Goal: Complete application form: Complete application form

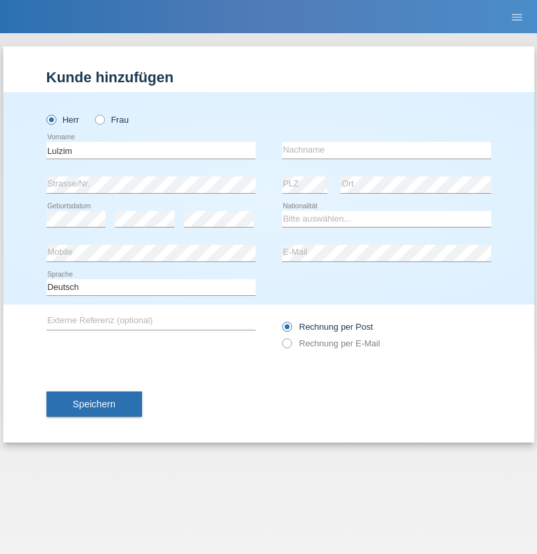
type input "Lulzim"
click at [386, 150] on input "text" at bounding box center [386, 150] width 209 height 17
type input "Berisha"
select select "XK"
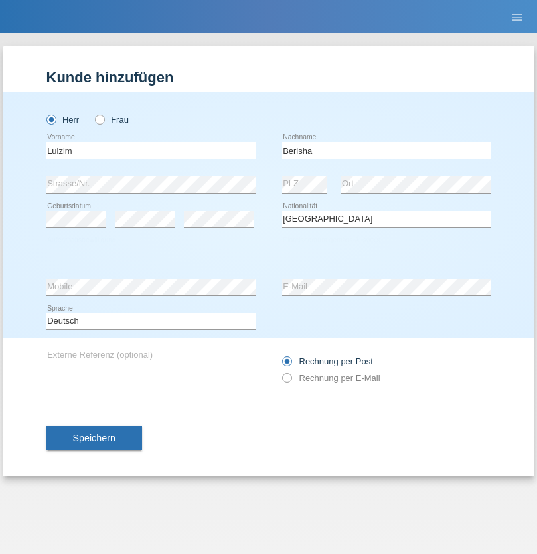
select select "C"
select select "17"
select select "01"
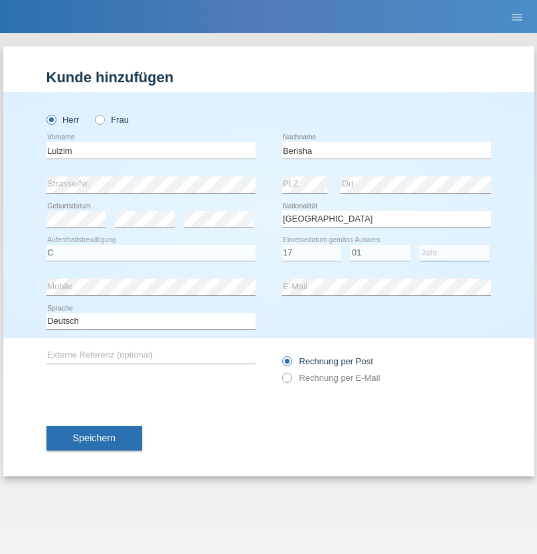
select select "1992"
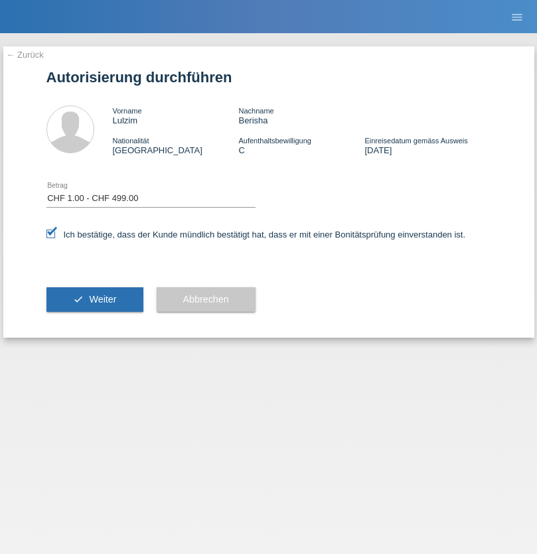
select select "1"
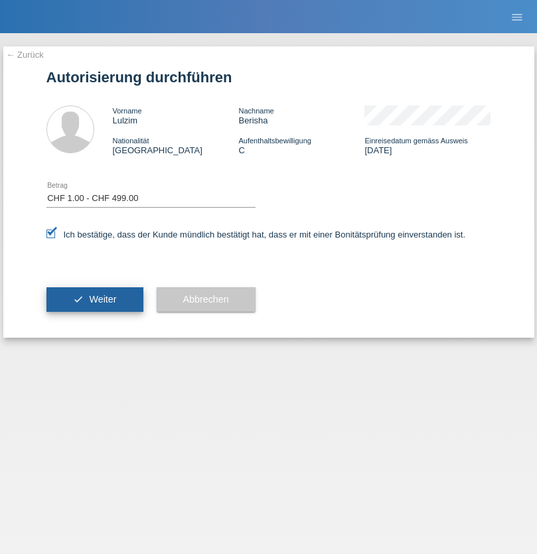
click at [94, 299] on span "Weiter" at bounding box center [102, 299] width 27 height 11
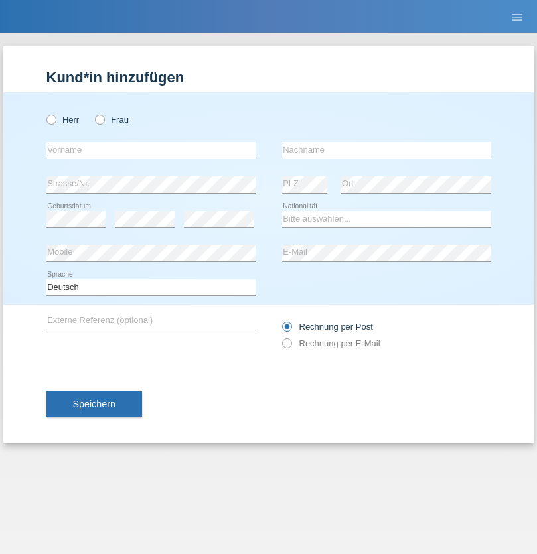
radio input "true"
click at [151, 150] on input "text" at bounding box center [150, 150] width 209 height 17
type input "Ambord"
click at [386, 150] on input "text" at bounding box center [386, 150] width 209 height 17
type input "Beat"
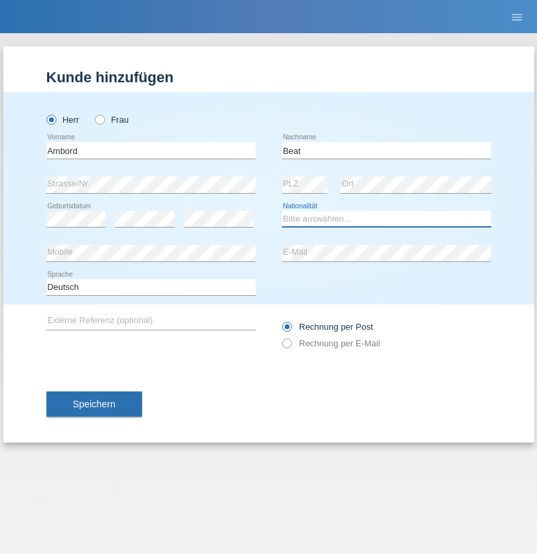
select select "CH"
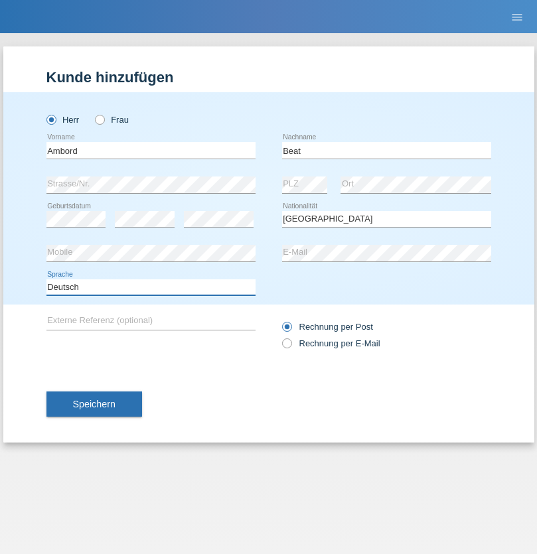
select select "en"
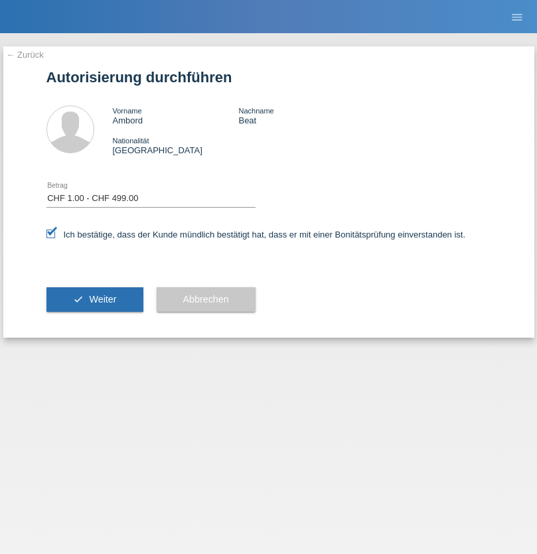
select select "1"
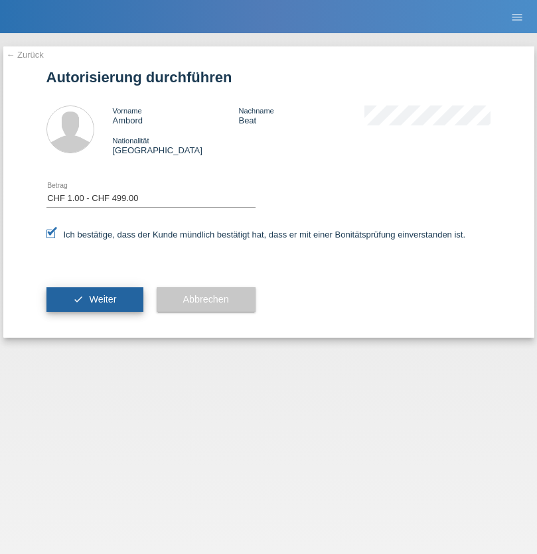
click at [94, 299] on span "Weiter" at bounding box center [102, 299] width 27 height 11
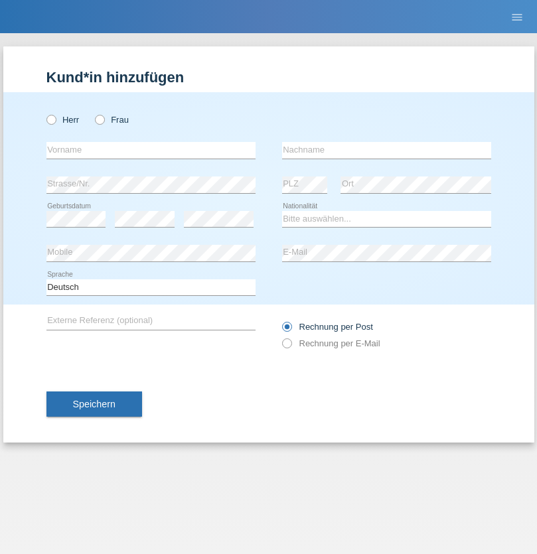
radio input "true"
click at [151, 150] on input "text" at bounding box center [150, 150] width 209 height 17
type input "Shanas"
click at [386, 150] on input "text" at bounding box center [386, 150] width 209 height 17
type input "Baranati"
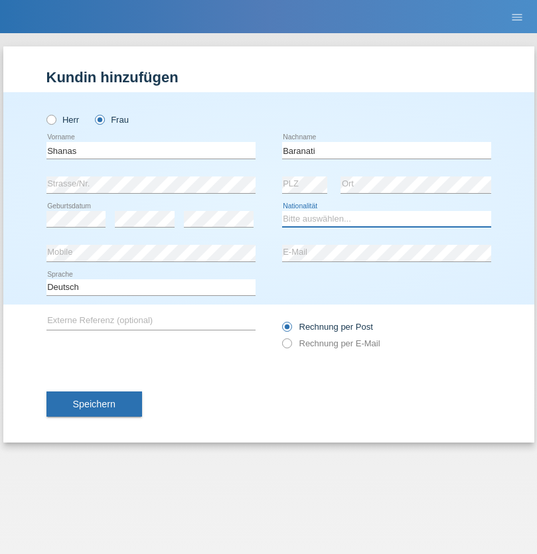
select select "CH"
